Goal: Transaction & Acquisition: Purchase product/service

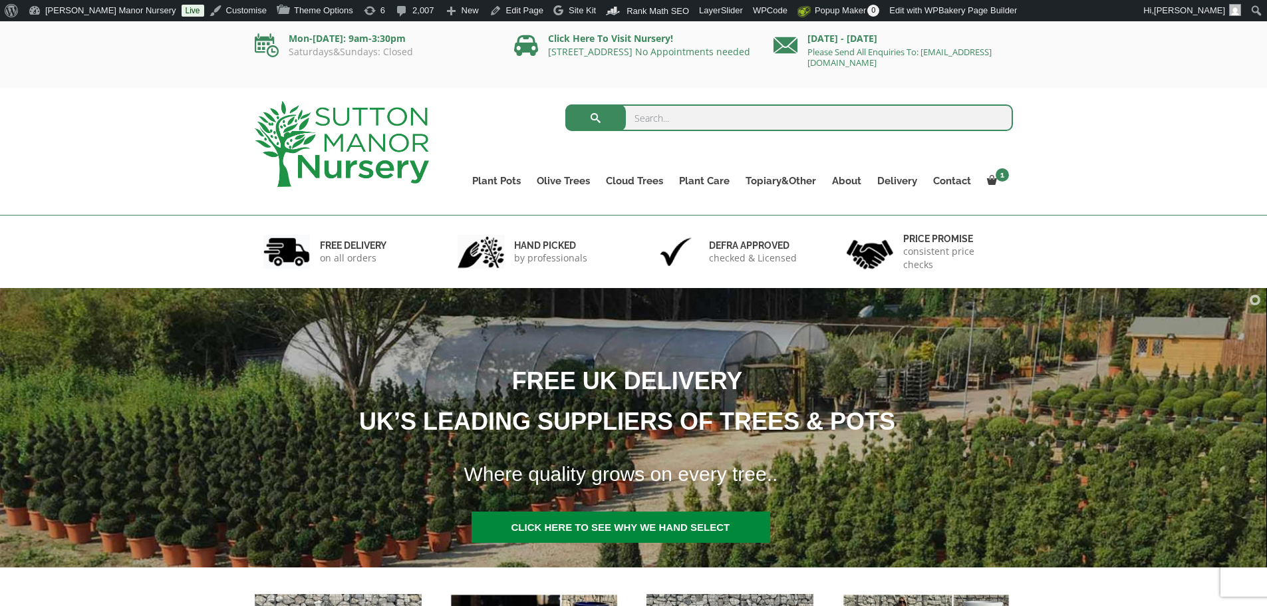
click at [702, 118] on input "search" at bounding box center [789, 117] width 448 height 27
type input "clearance"
click at [565, 104] on button "submit" at bounding box center [595, 117] width 61 height 27
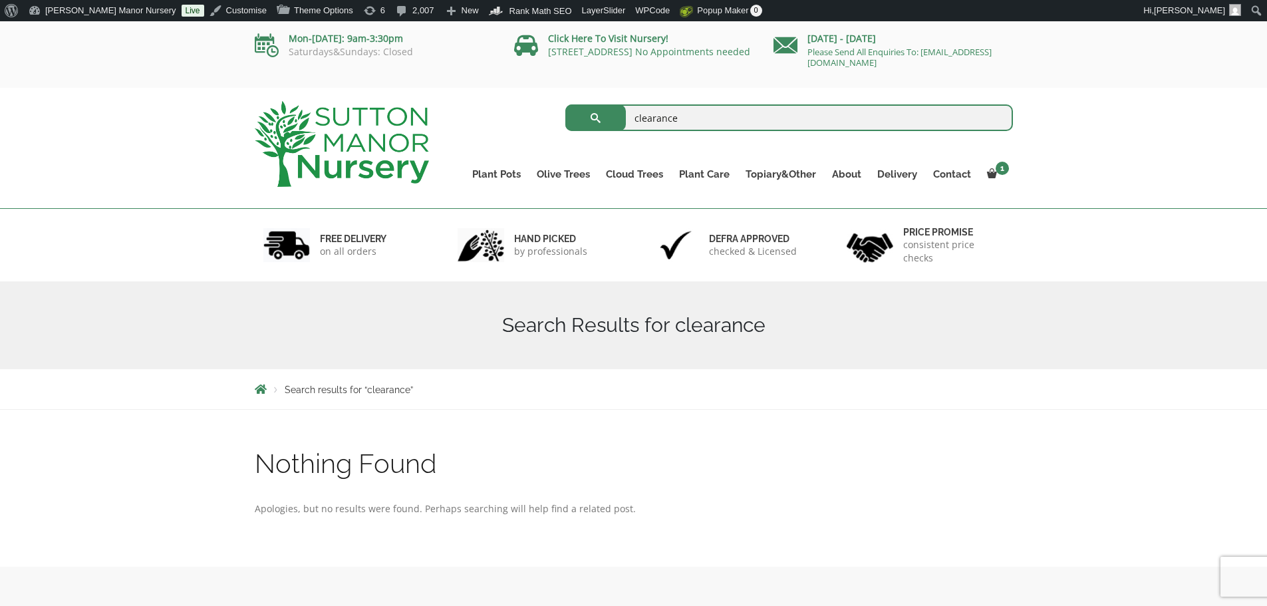
drag, startPoint x: 690, startPoint y: 118, endPoint x: 586, endPoint y: 115, distance: 104.5
click at [586, 115] on form "clearance Search for:" at bounding box center [789, 117] width 448 height 33
type input "ultimate"
click at [565, 104] on button "submit" at bounding box center [595, 117] width 61 height 27
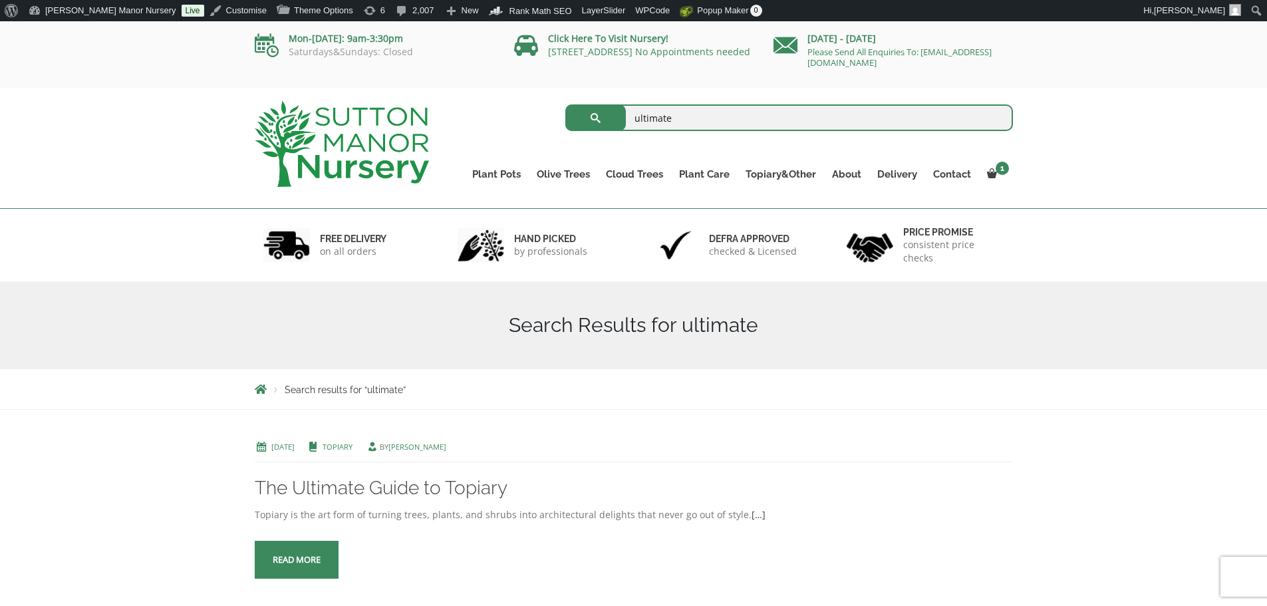
click at [365, 153] on img at bounding box center [342, 144] width 174 height 86
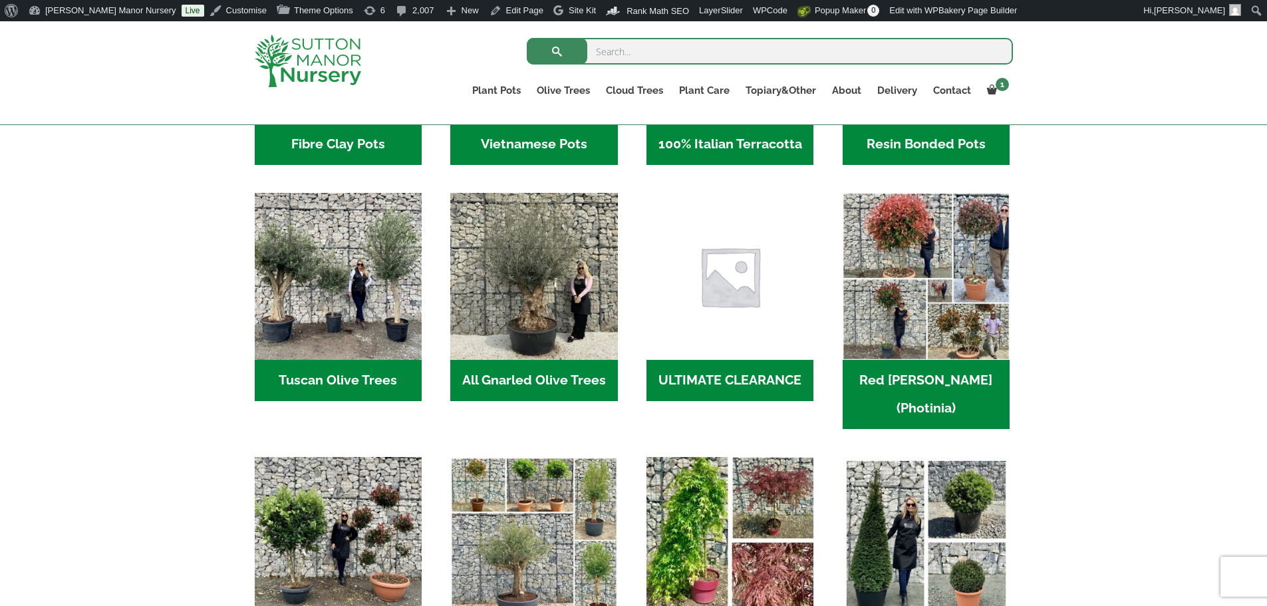
scroll to position [665, 0]
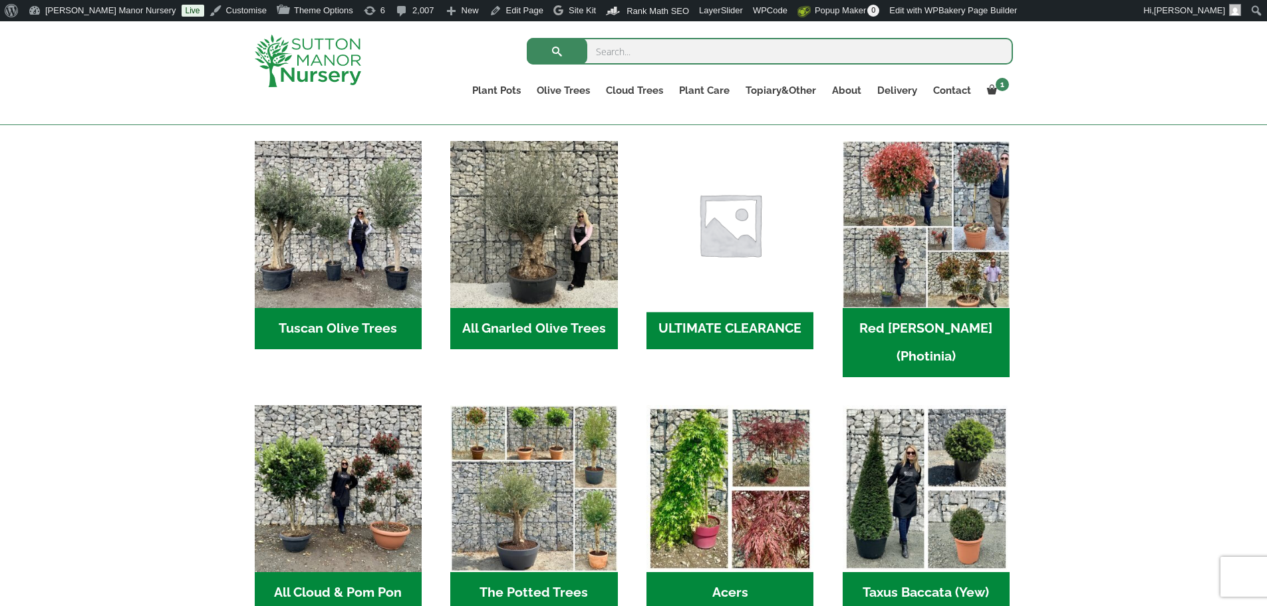
click at [788, 265] on img "Visit product category ULTIMATE CLEARANCE" at bounding box center [730, 225] width 176 height 176
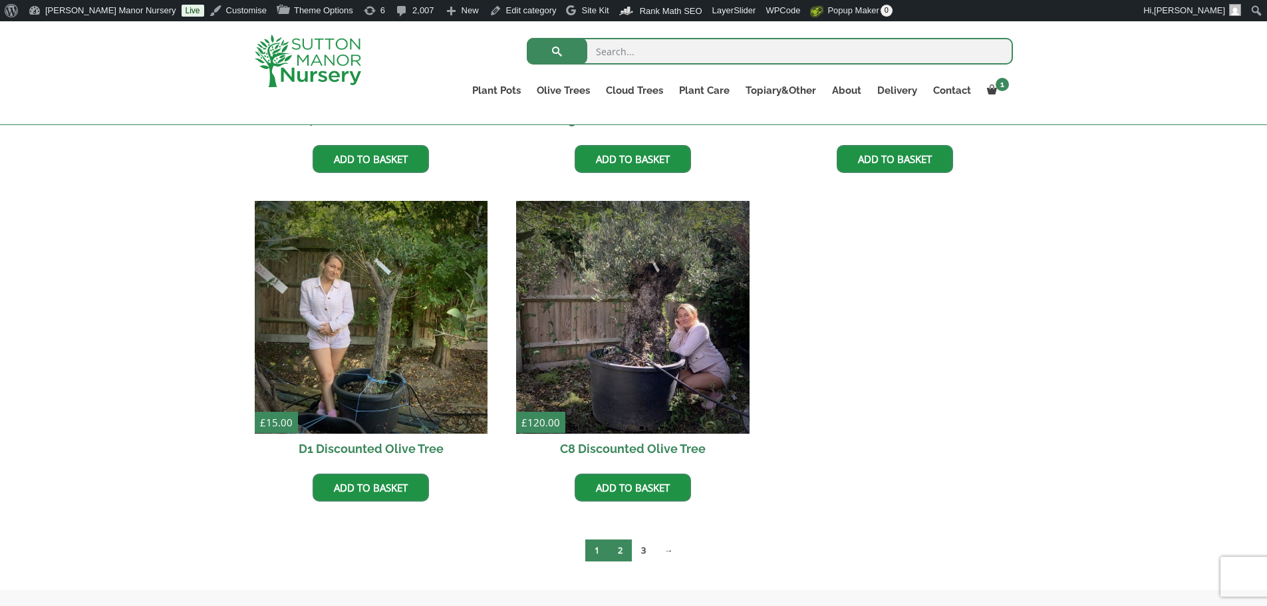
scroll to position [2261, 0]
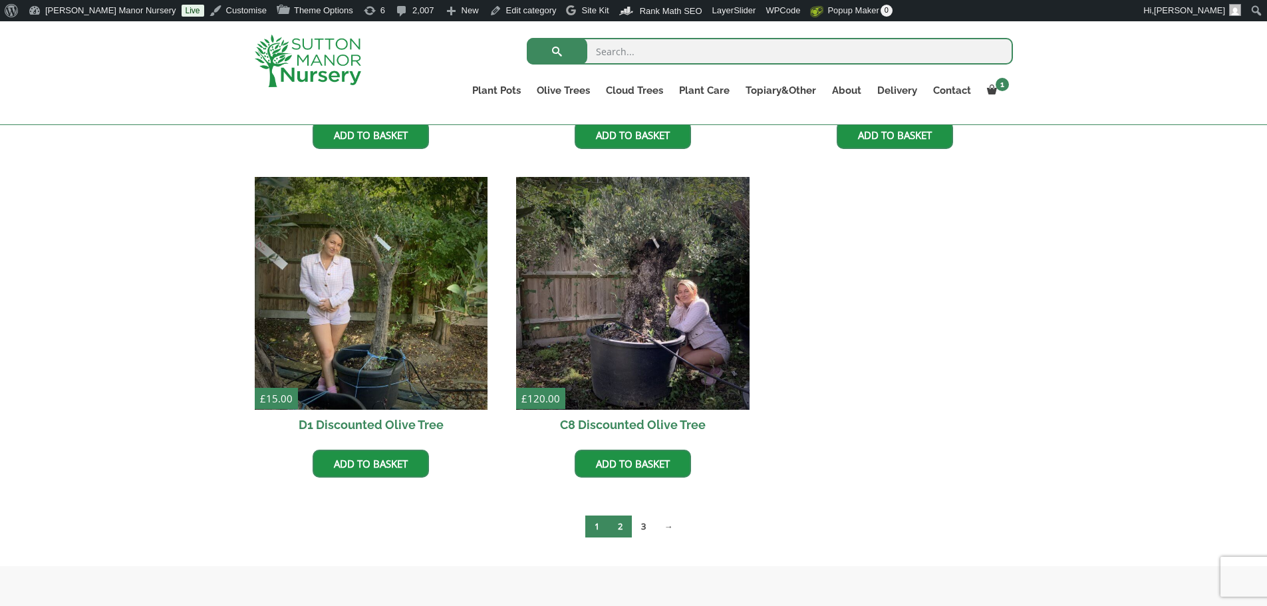
click at [623, 527] on link "2" at bounding box center [620, 526] width 23 height 22
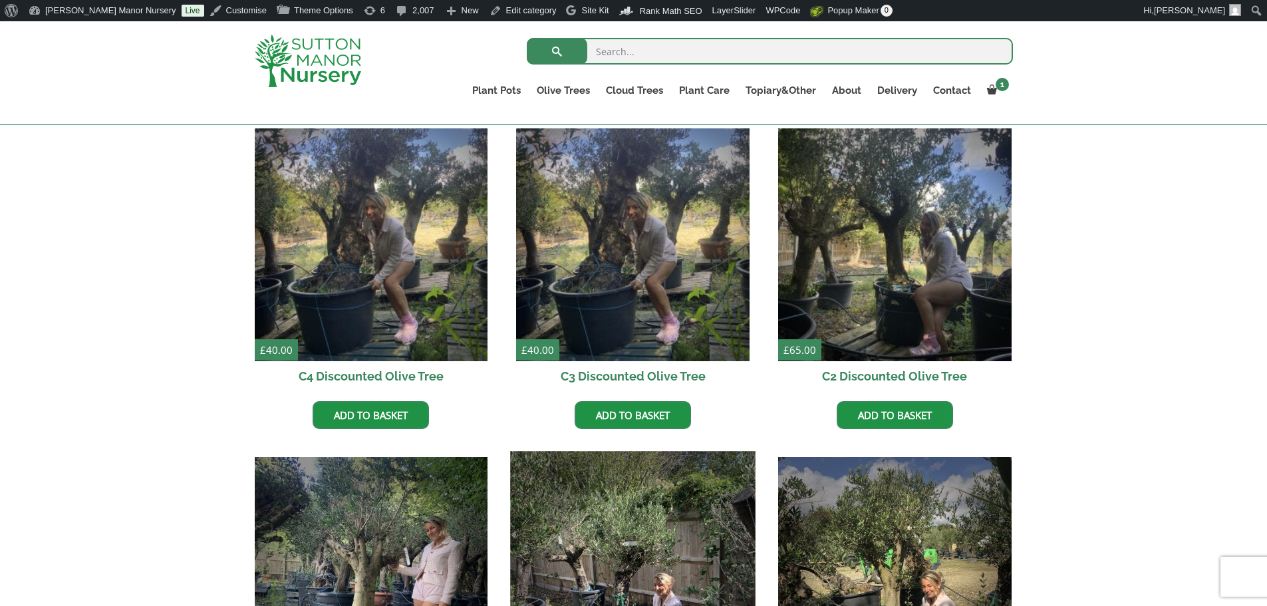
scroll to position [599, 0]
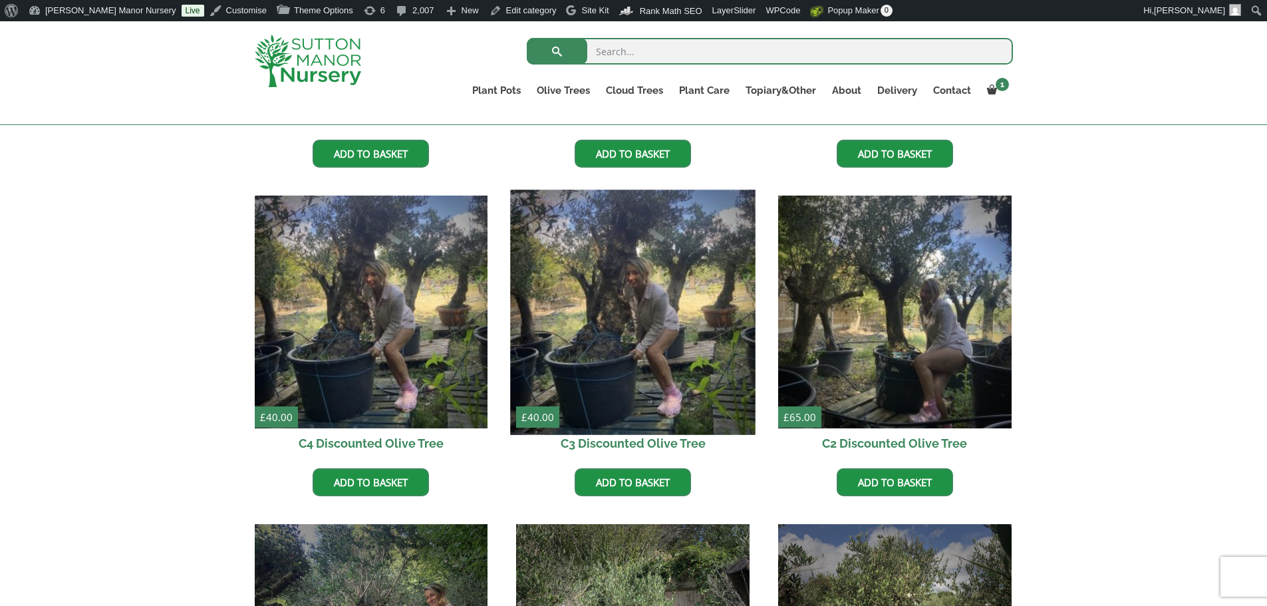
click at [649, 324] on img at bounding box center [633, 312] width 245 height 245
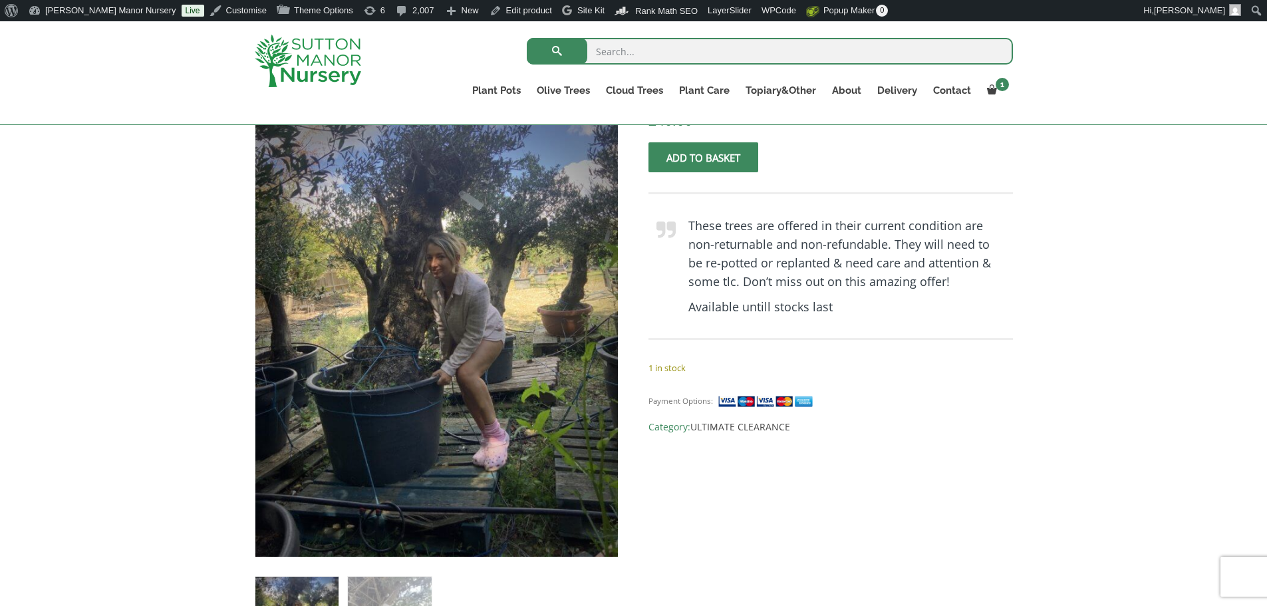
scroll to position [266, 0]
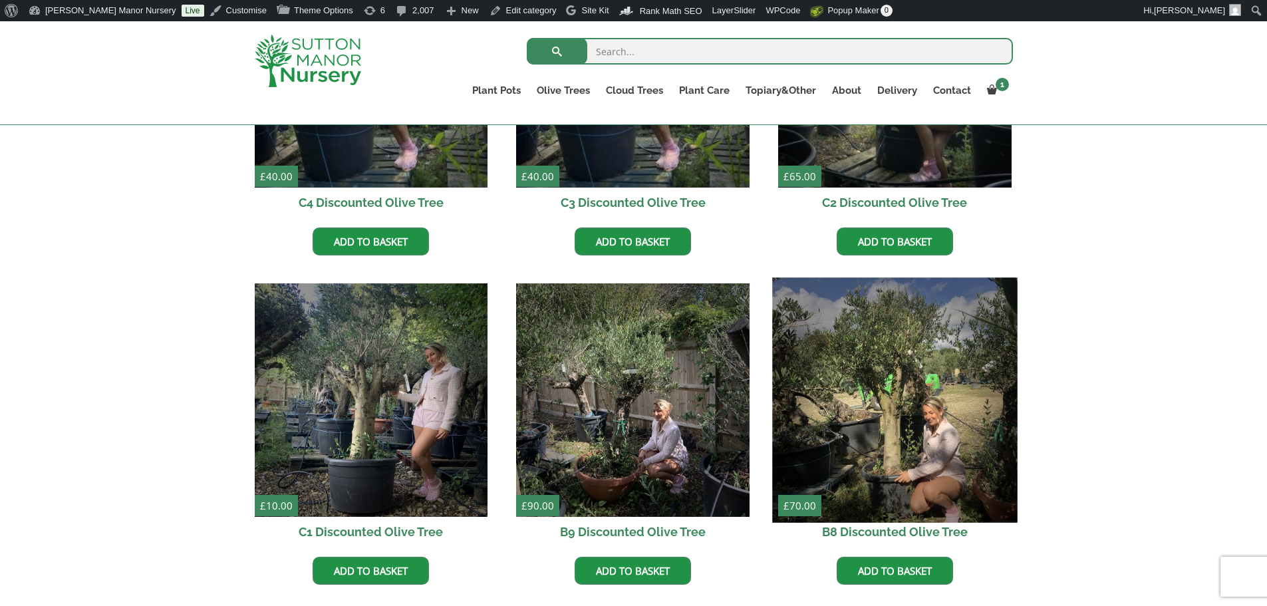
scroll to position [865, 0]
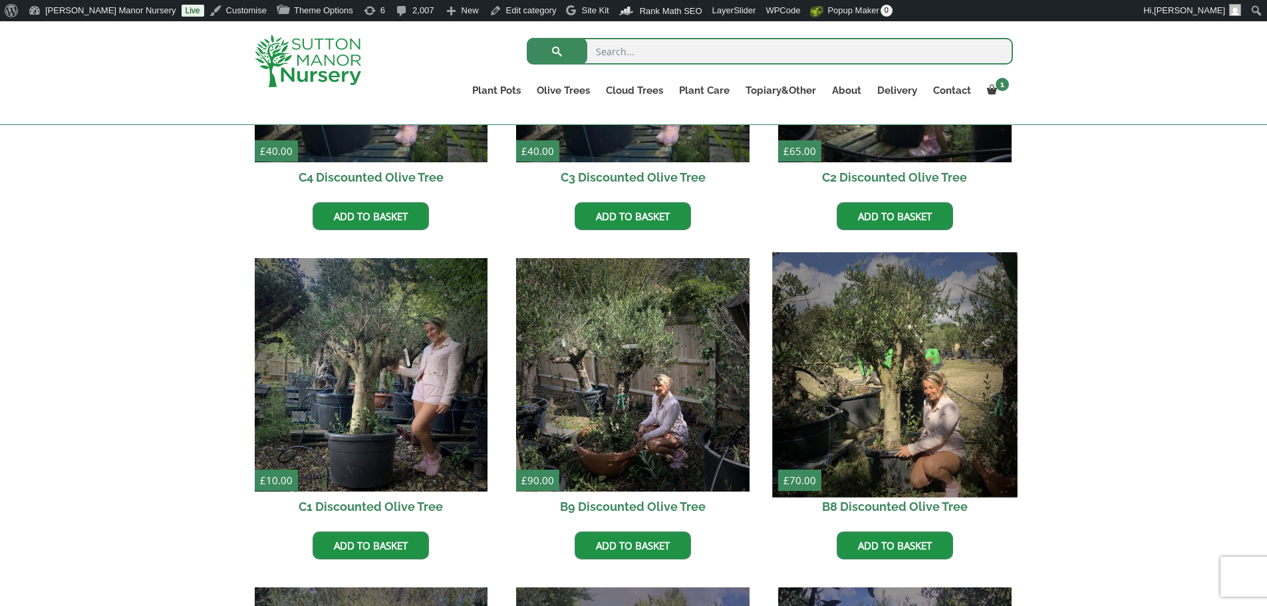
click at [933, 399] on img at bounding box center [894, 374] width 245 height 245
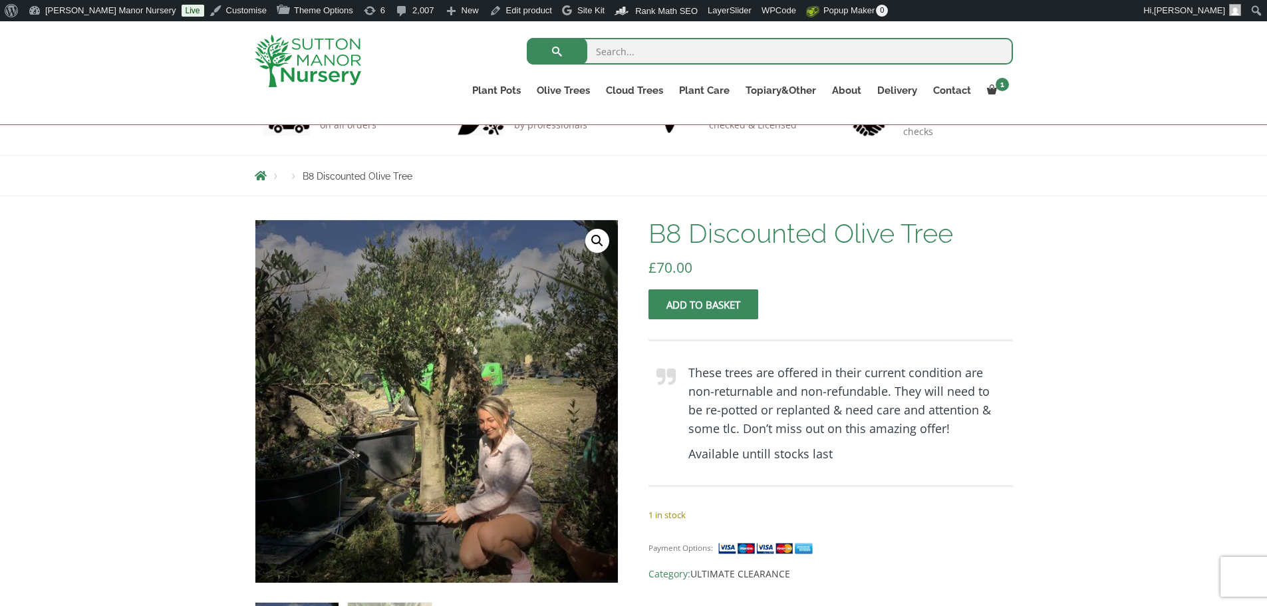
scroll to position [133, 0]
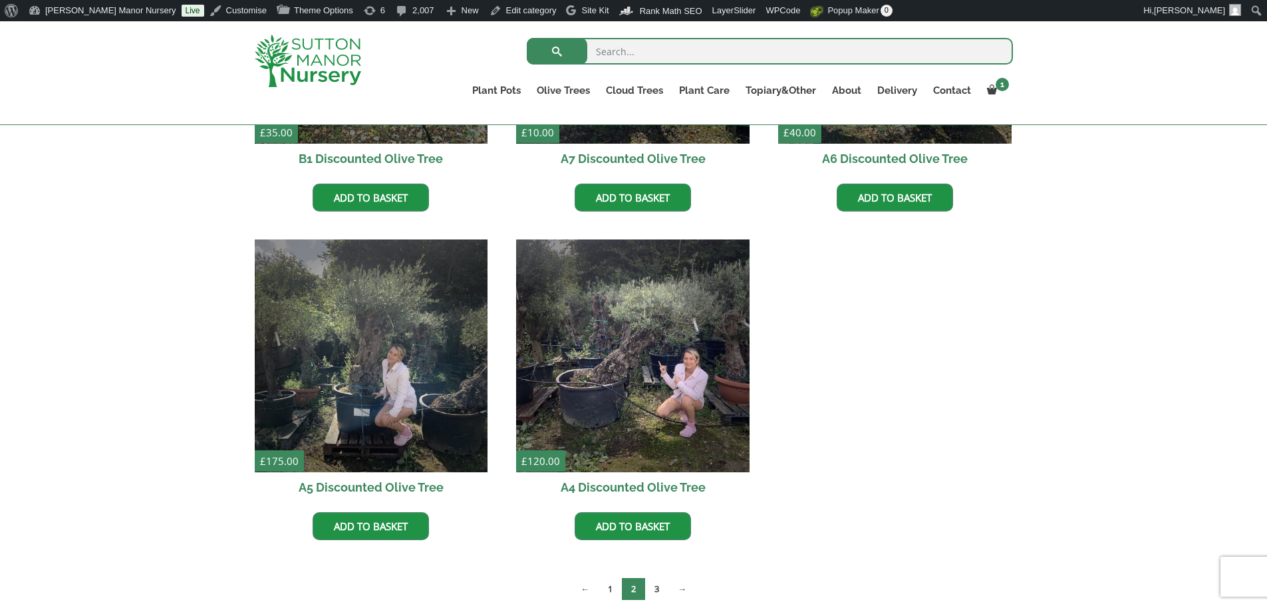
scroll to position [2394, 0]
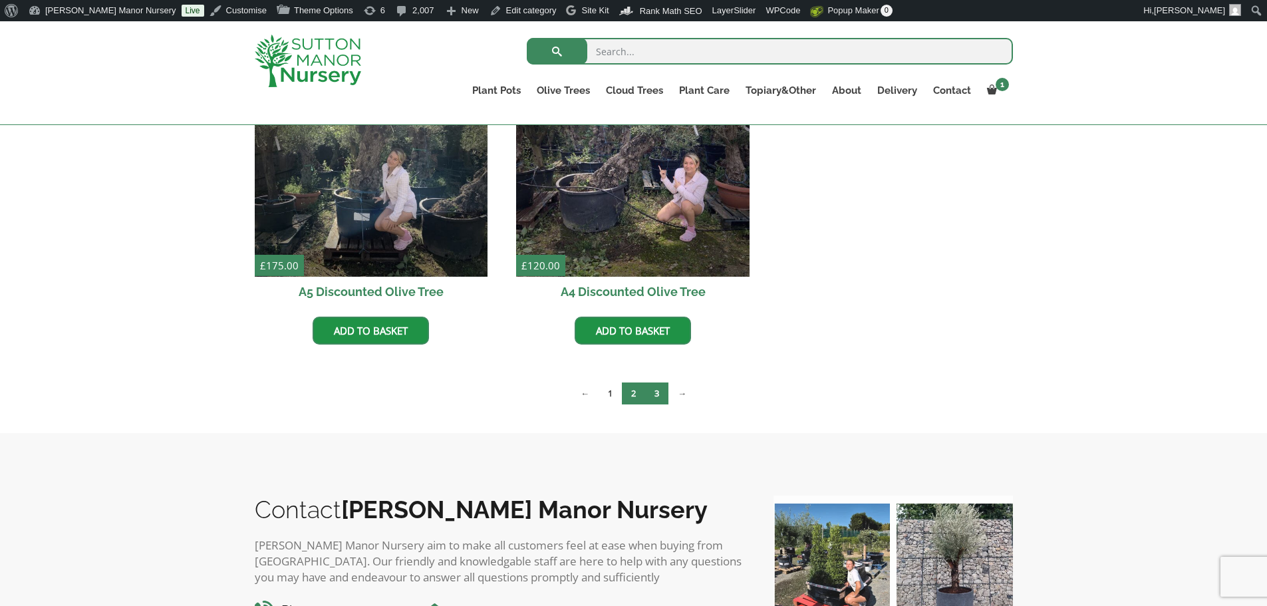
click at [652, 392] on link "3" at bounding box center [656, 393] width 23 height 22
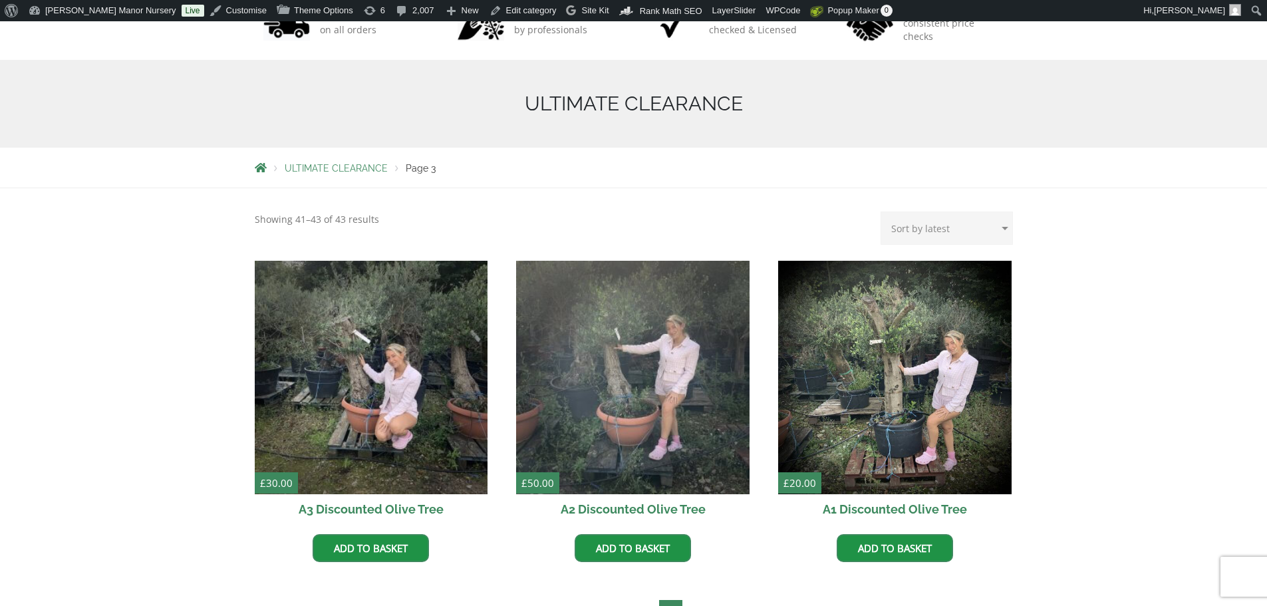
scroll to position [266, 0]
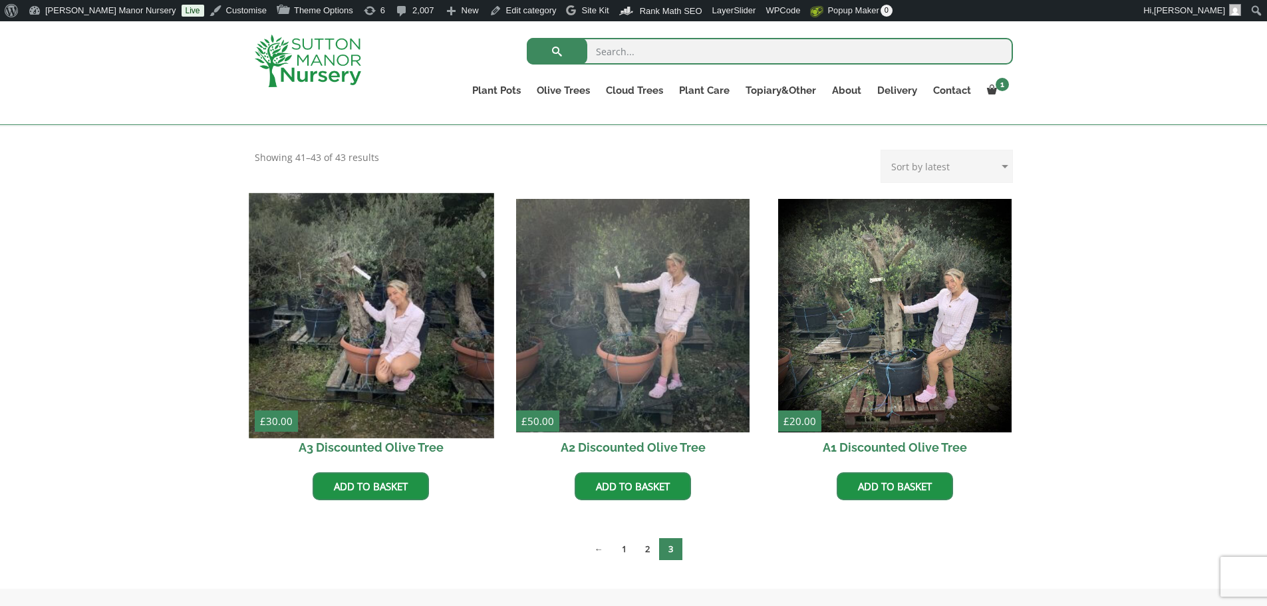
click at [347, 314] on img at bounding box center [371, 315] width 245 height 245
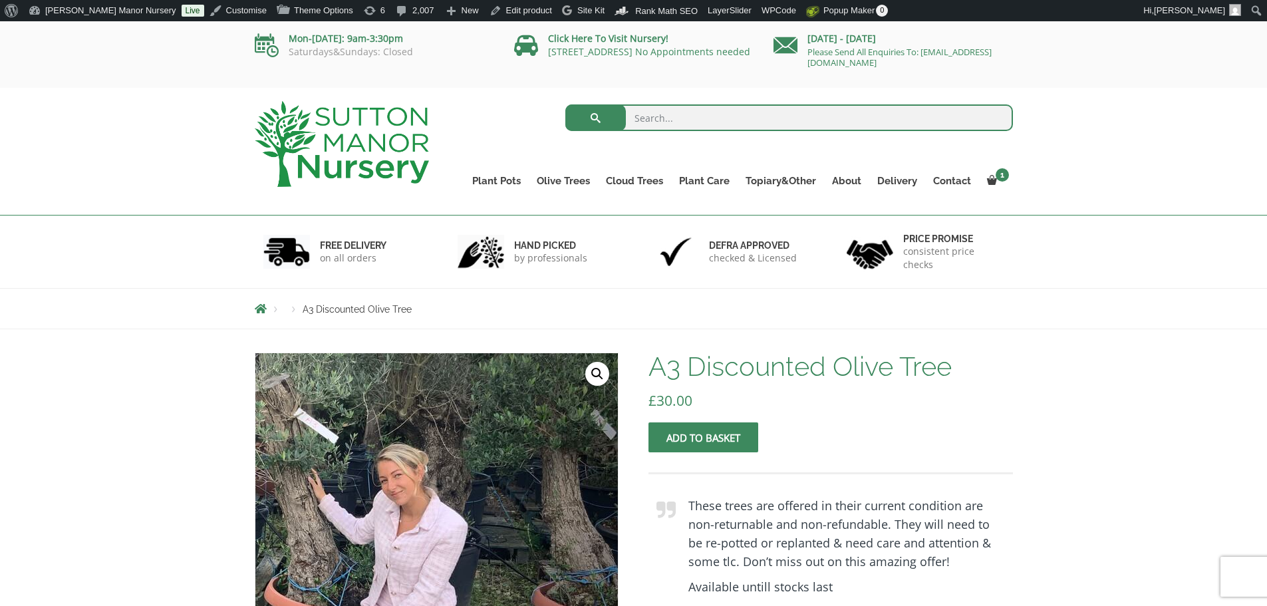
click at [591, 543] on img at bounding box center [339, 529] width 589 height 589
